Goal: Information Seeking & Learning: Learn about a topic

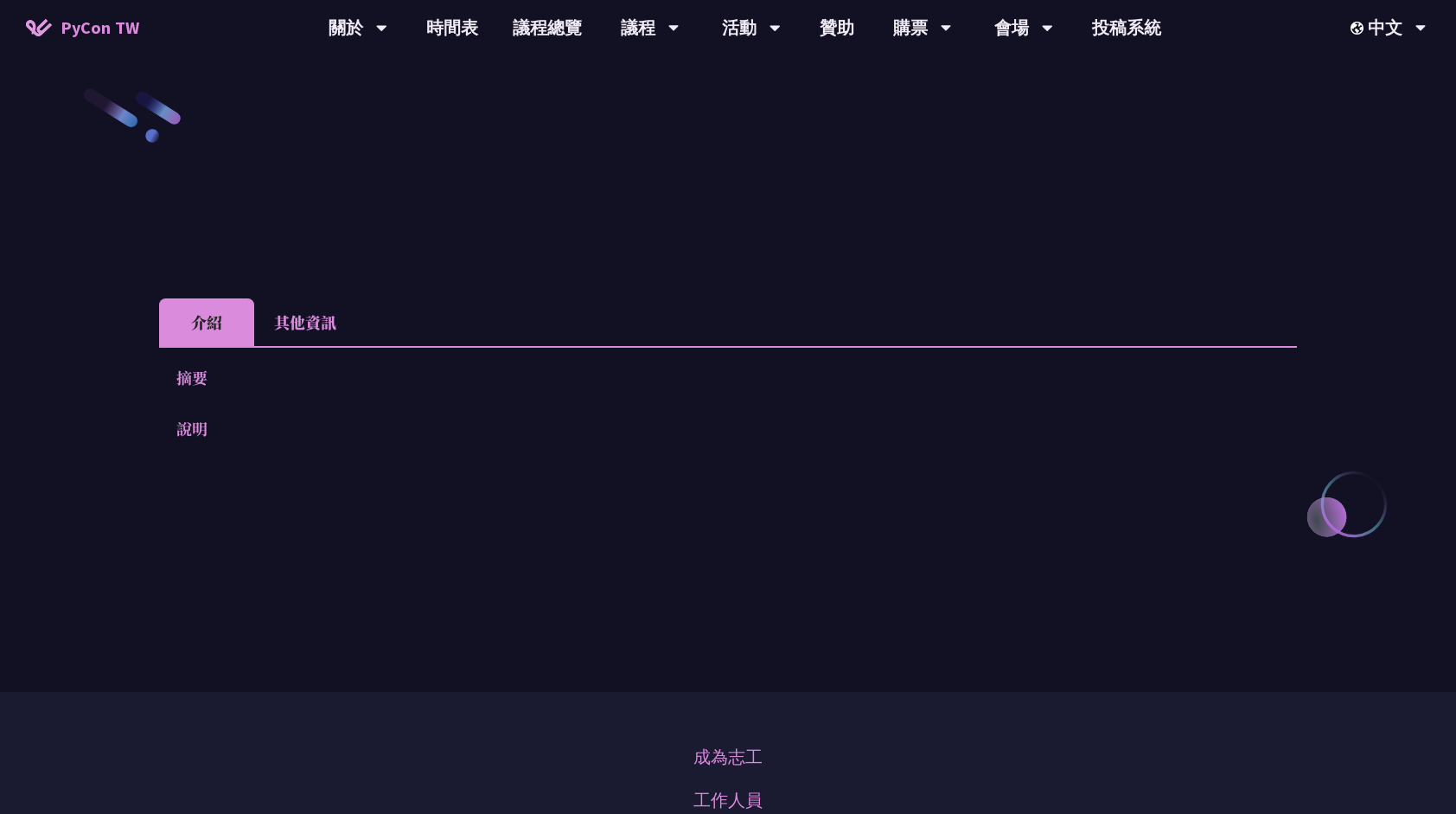
click at [187, 377] on p "摘要" at bounding box center [710, 378] width 1069 height 25
drag, startPoint x: 210, startPoint y: 447, endPoint x: 199, endPoint y: 426, distance: 23.7
click at [210, 445] on div "摘要 說明 Slides" at bounding box center [727, 415] width 1138 height 138
click at [299, 314] on li "其他資訊" at bounding box center [305, 322] width 102 height 48
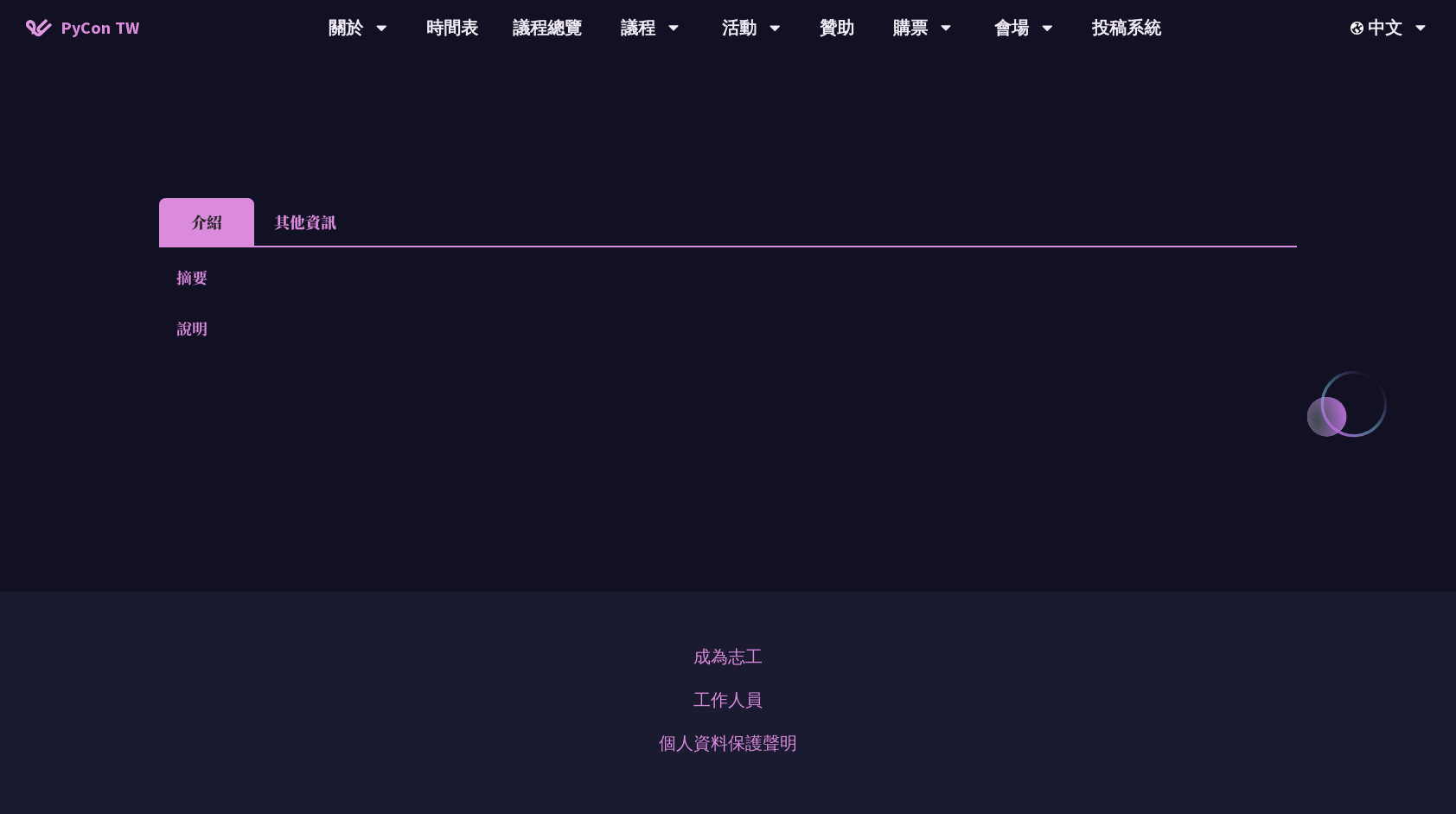
scroll to position [87, 0]
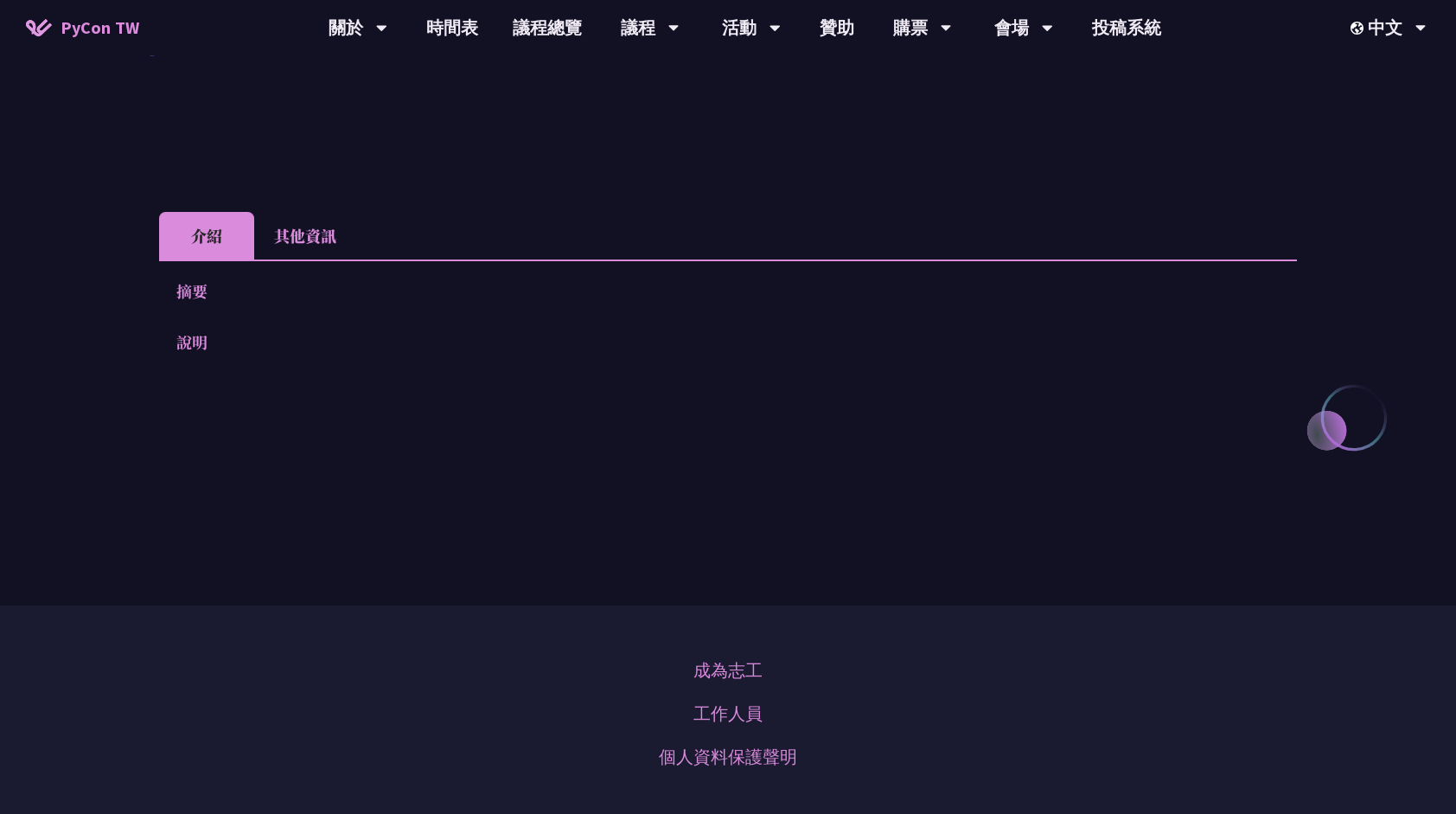
click at [186, 351] on p "說明" at bounding box center [710, 343] width 1069 height 25
